Goal: Use online tool/utility: Utilize a website feature to perform a specific function

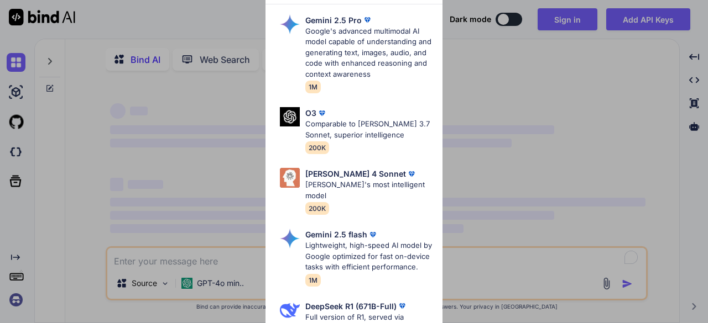
type textarea "x"
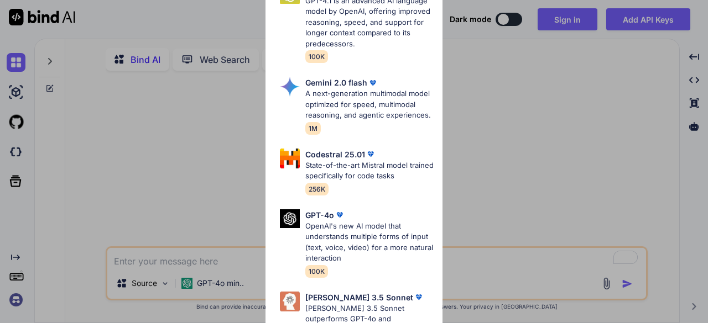
scroll to position [2, 0]
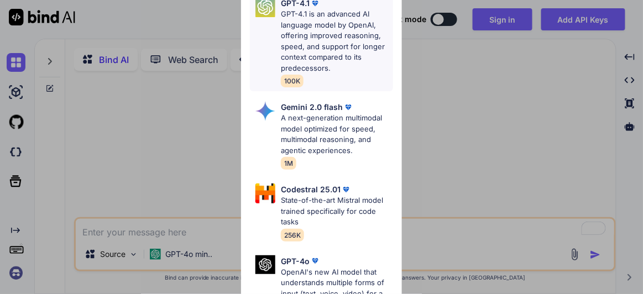
type textarea "x"
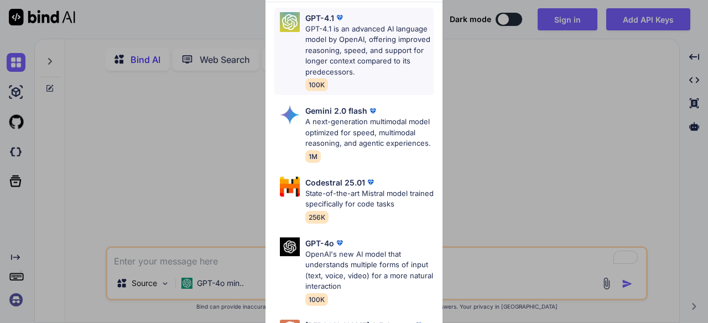
scroll to position [0, 0]
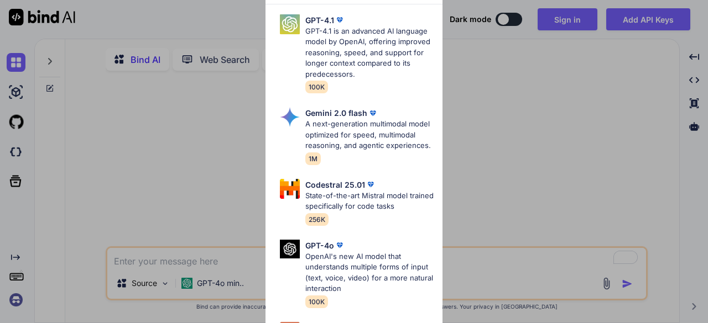
click at [240, 1] on div "Advanced Models GPT-4.1 GPT-4.1 is an advanced AI language model by OpenAI, off…" at bounding box center [354, 161] width 708 height 323
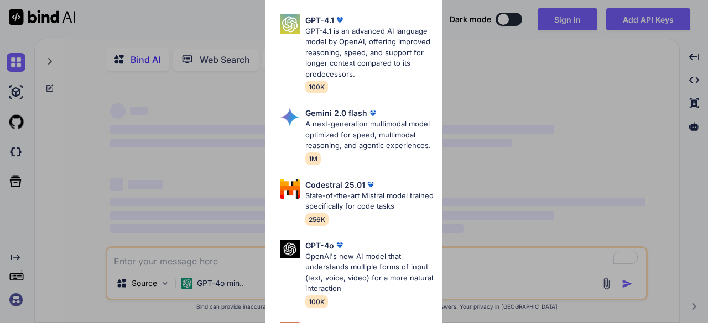
type textarea "x"
